Goal: Communication & Community: Connect with others

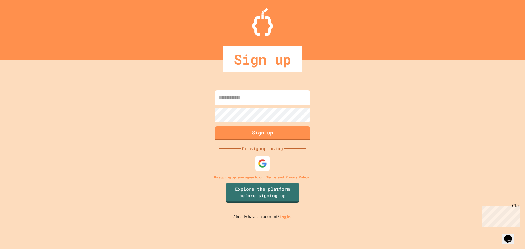
click at [262, 164] on img at bounding box center [262, 163] width 9 height 9
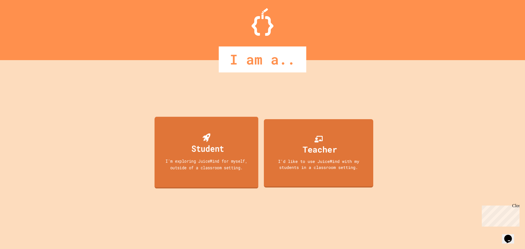
click at [236, 147] on div "Student I'm exploring JuiceMind for myself, outside of a classroom setting." at bounding box center [207, 153] width 104 height 72
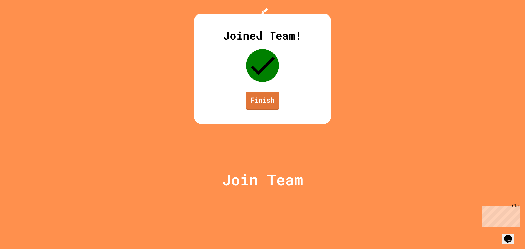
click at [268, 110] on link "Finish" at bounding box center [263, 101] width 34 height 18
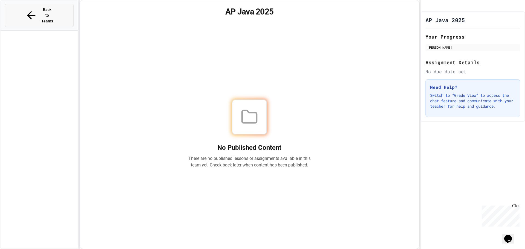
click at [32, 14] on button "Back to Teams" at bounding box center [39, 15] width 69 height 23
